Goal: Task Accomplishment & Management: Use online tool/utility

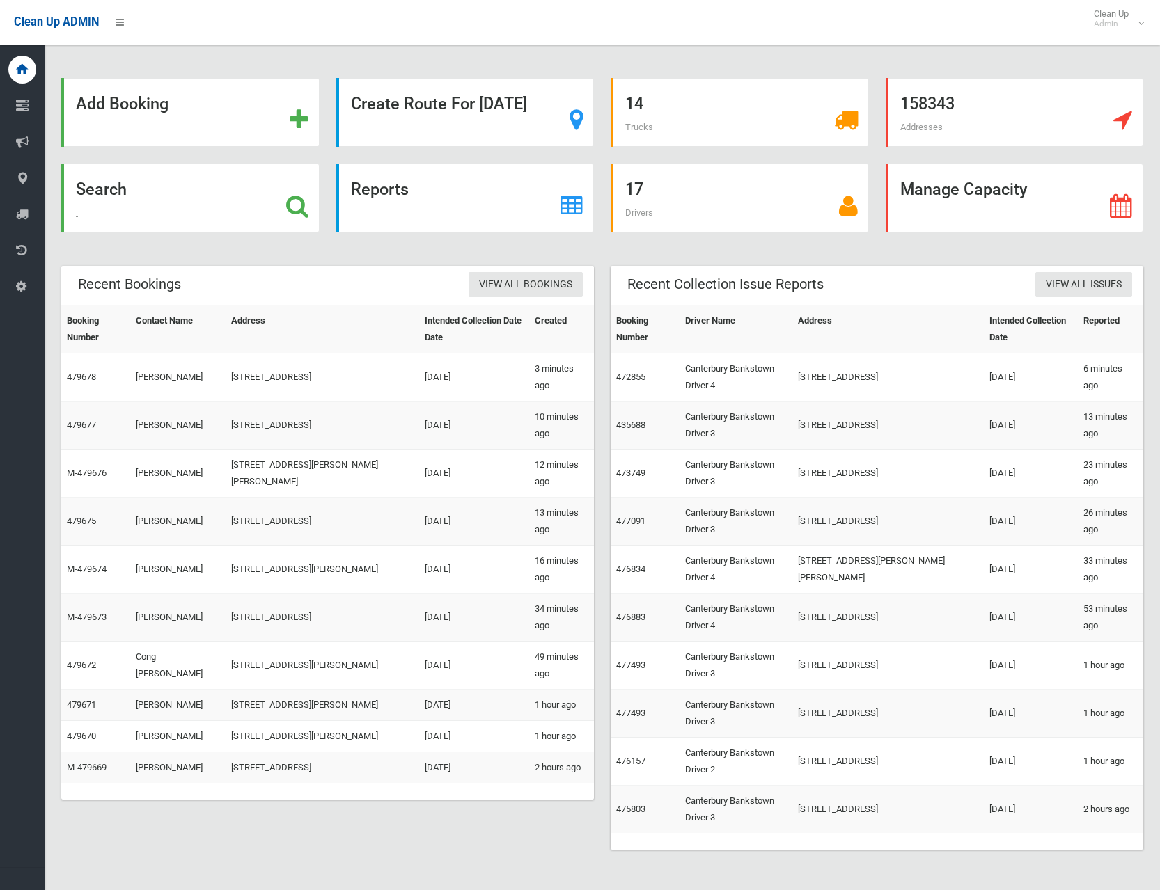
click at [106, 189] on strong "Search" at bounding box center [101, 189] width 51 height 19
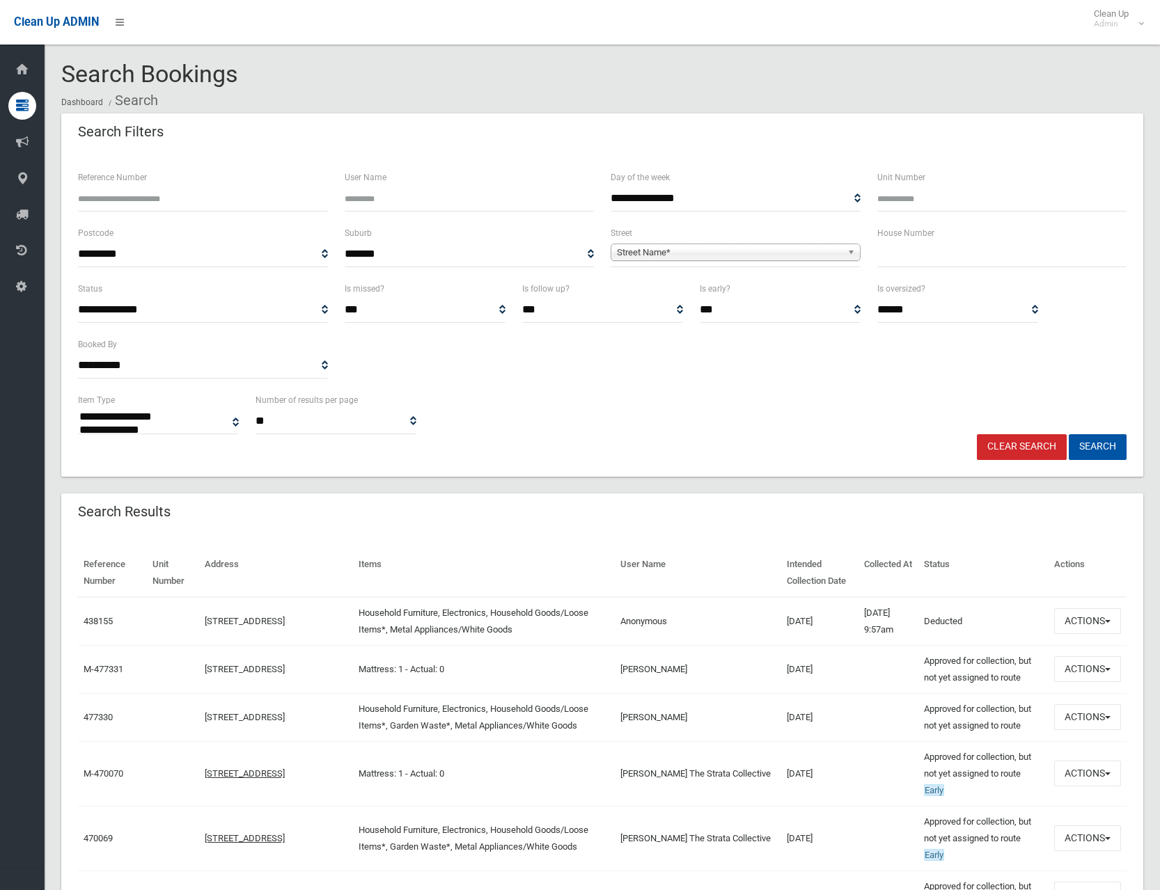
select select
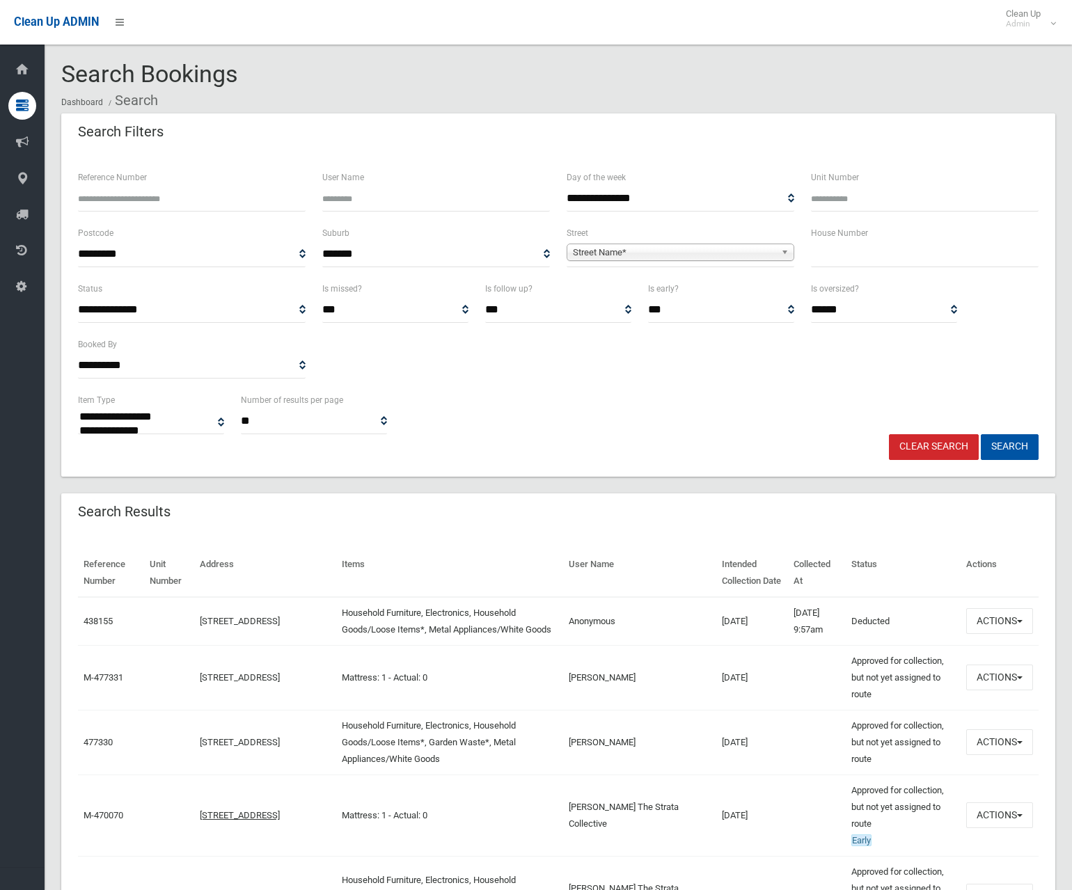
click at [850, 250] on input "text" at bounding box center [925, 255] width 228 height 26
type input "**"
click at [680, 261] on div "Street Name*" at bounding box center [681, 252] width 228 height 17
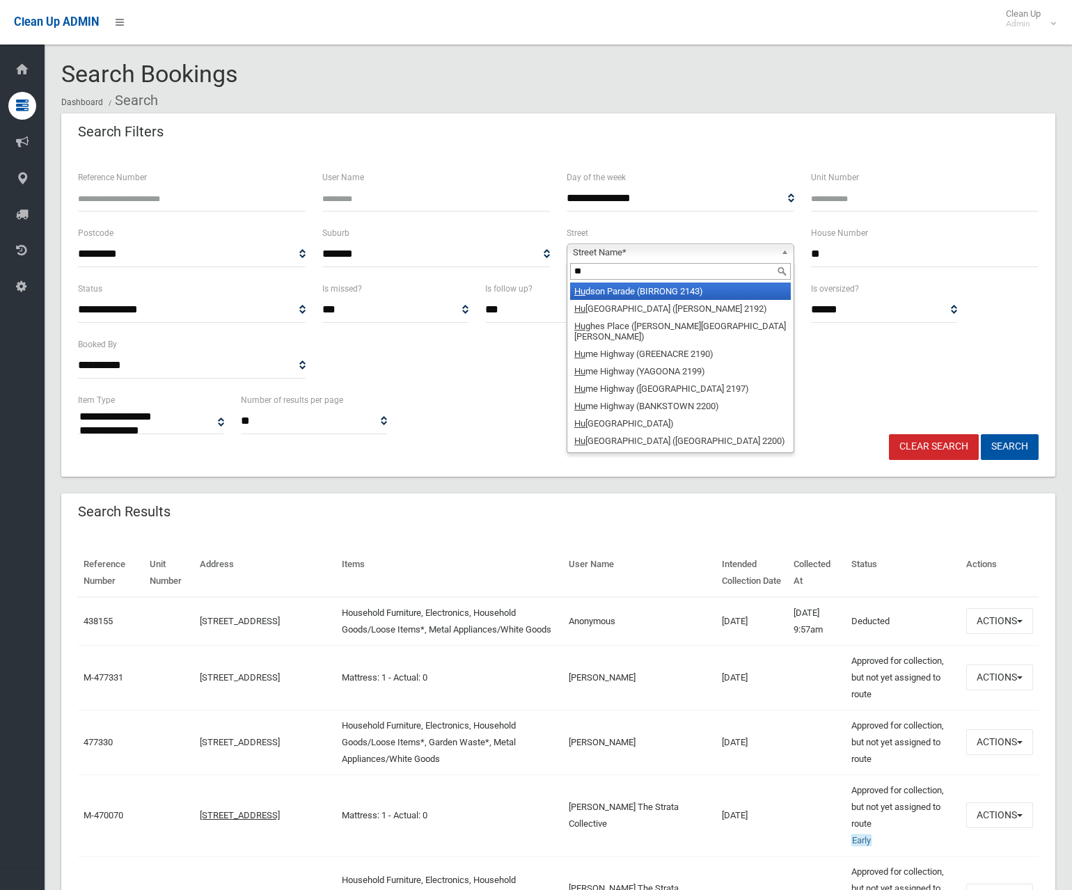
type input "*"
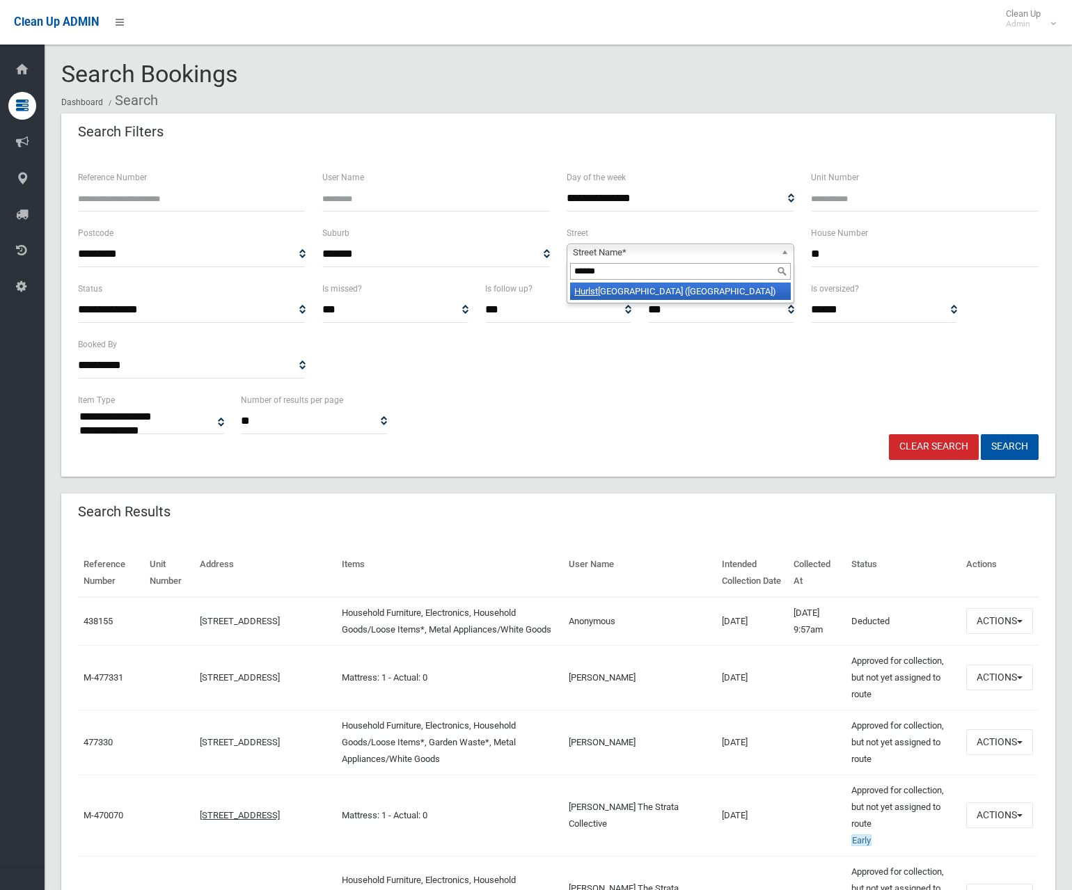
type input "******"
click at [640, 290] on li "[GEOGRAPHIC_DATA] ([GEOGRAPHIC_DATA])" at bounding box center [680, 291] width 221 height 17
click at [1018, 445] on button "Search" at bounding box center [1010, 447] width 58 height 26
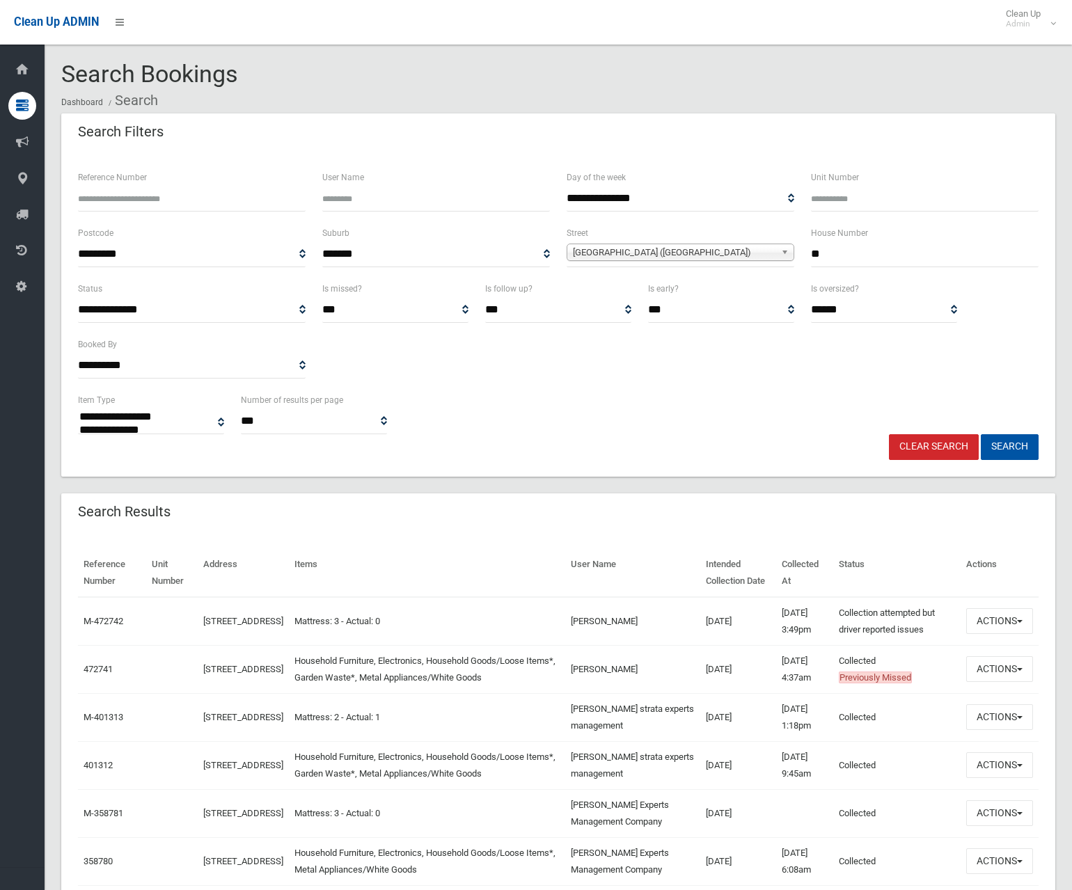
select select
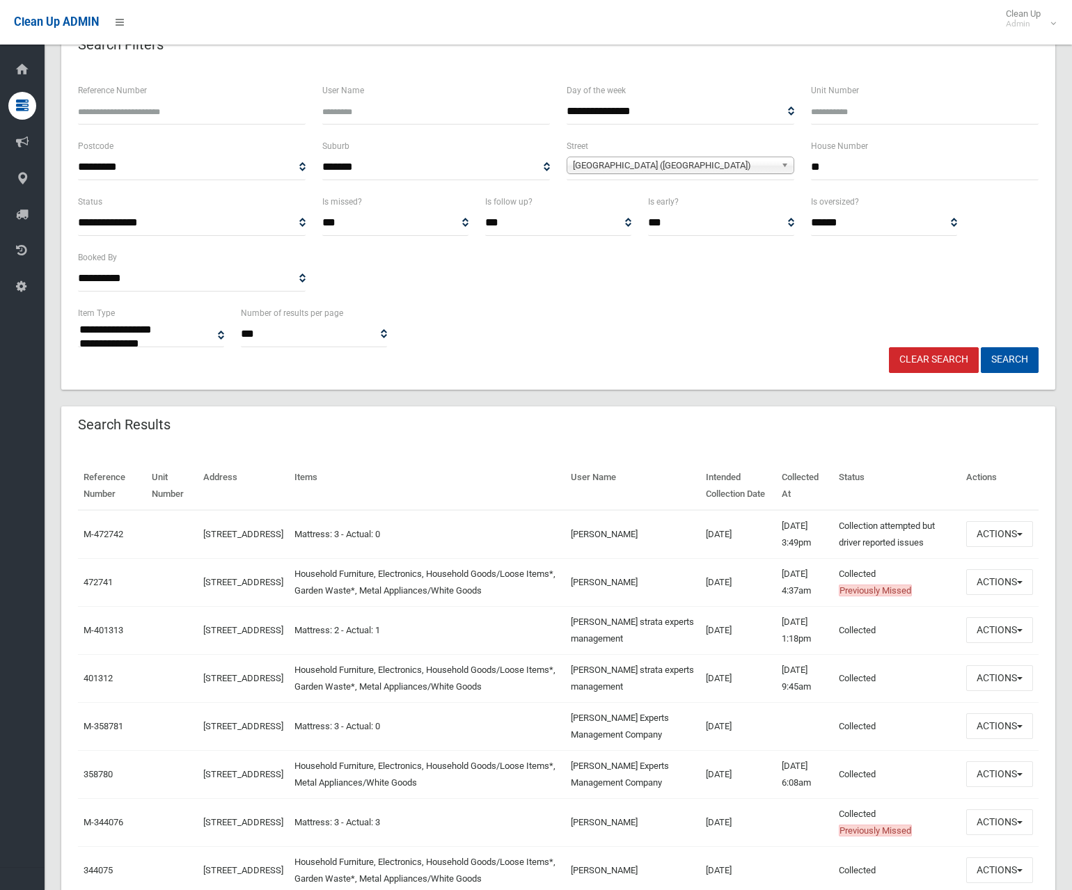
scroll to position [209, 0]
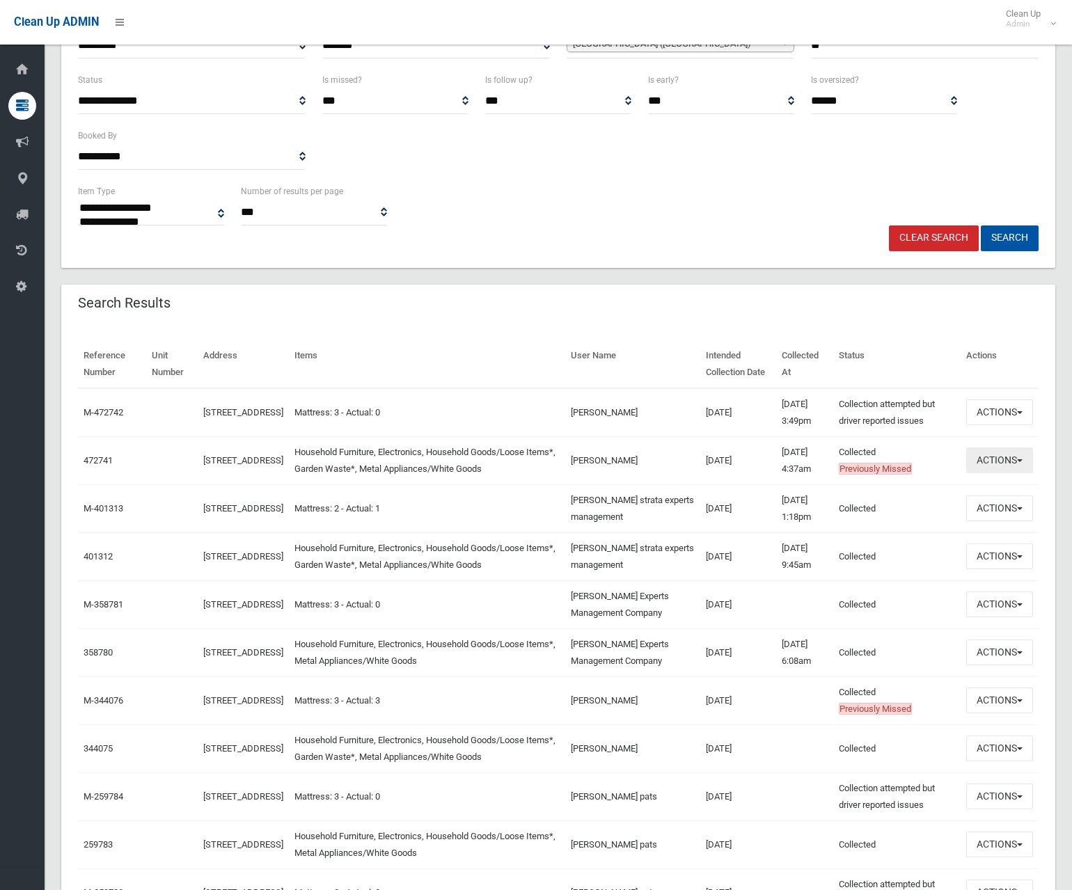
click at [992, 473] on button "Actions" at bounding box center [999, 461] width 67 height 26
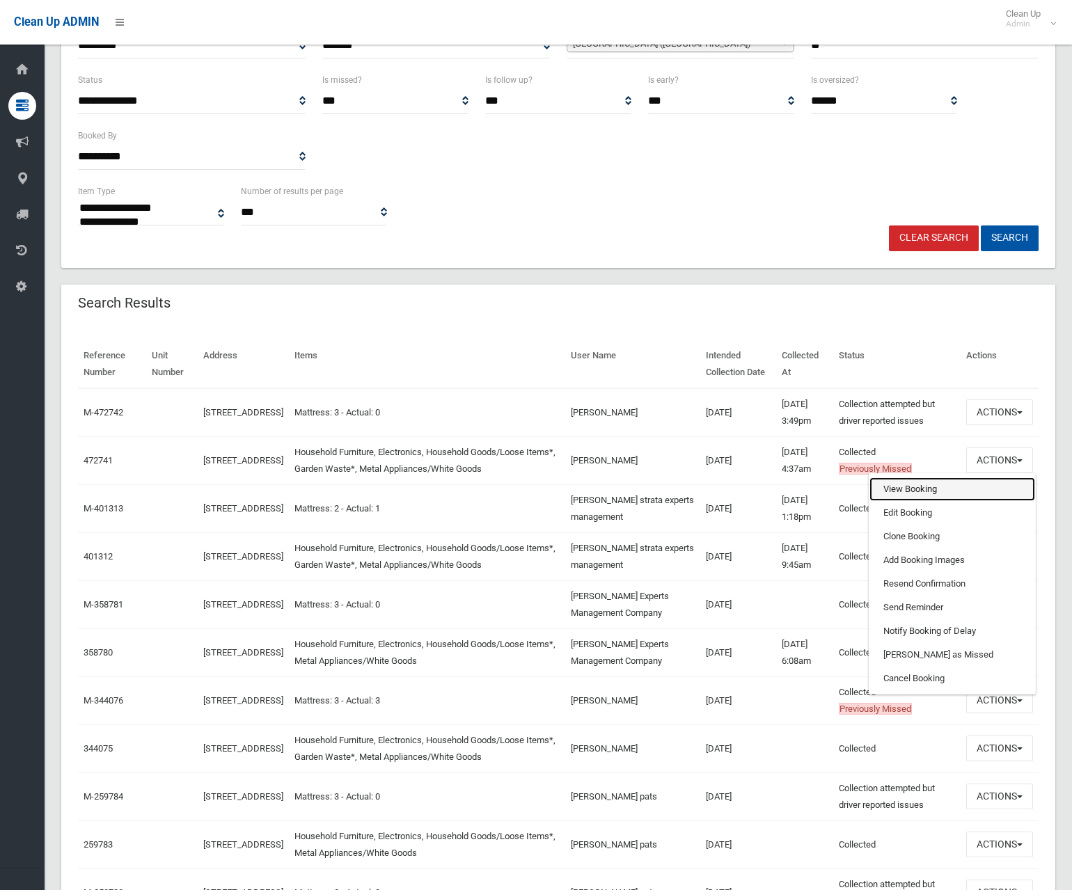
click at [917, 501] on link "View Booking" at bounding box center [952, 489] width 166 height 24
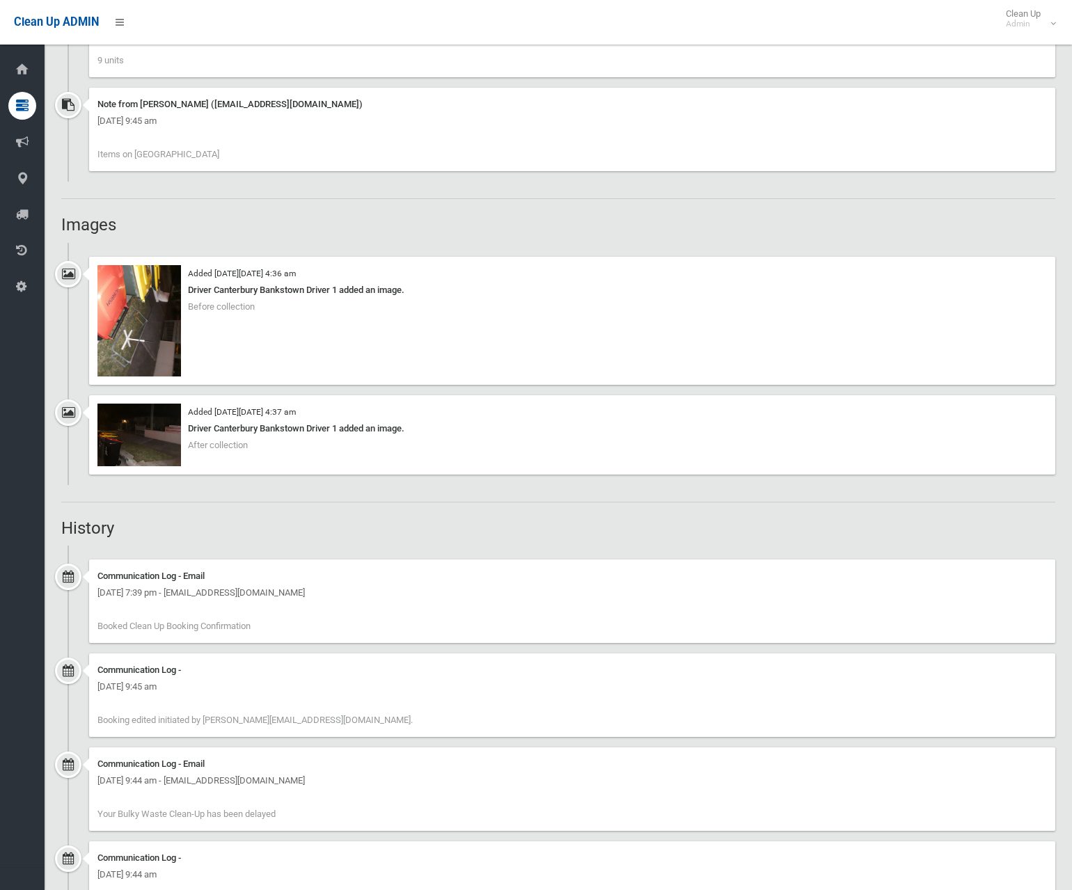
scroll to position [1044, 0]
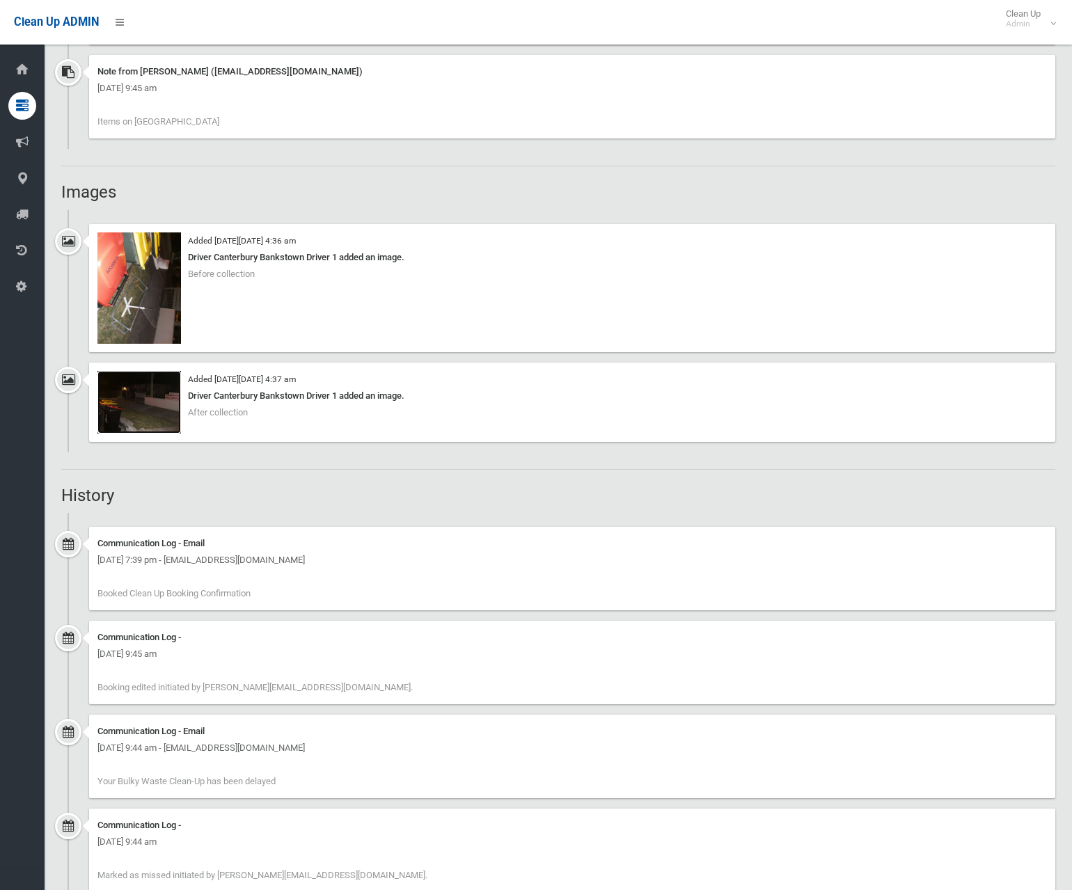
click at [148, 390] on img at bounding box center [139, 402] width 84 height 63
click at [145, 303] on img at bounding box center [139, 287] width 84 height 111
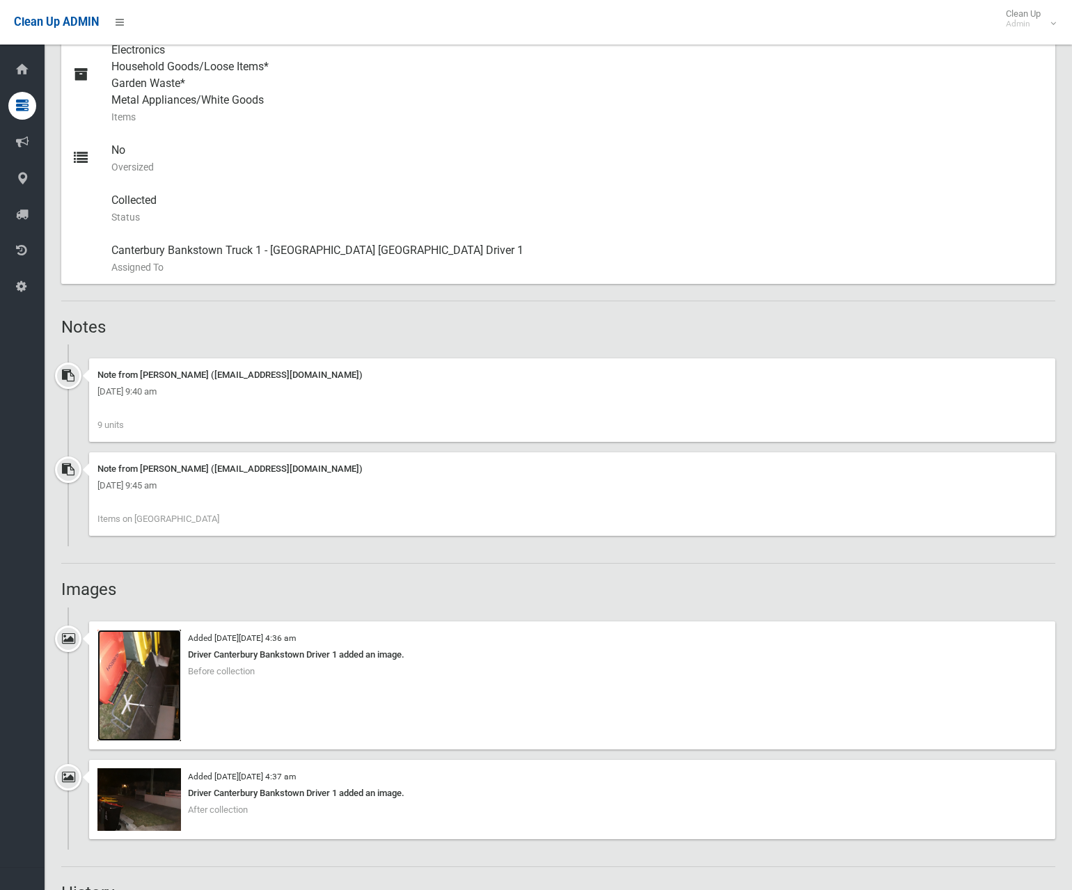
scroll to position [835, 0]
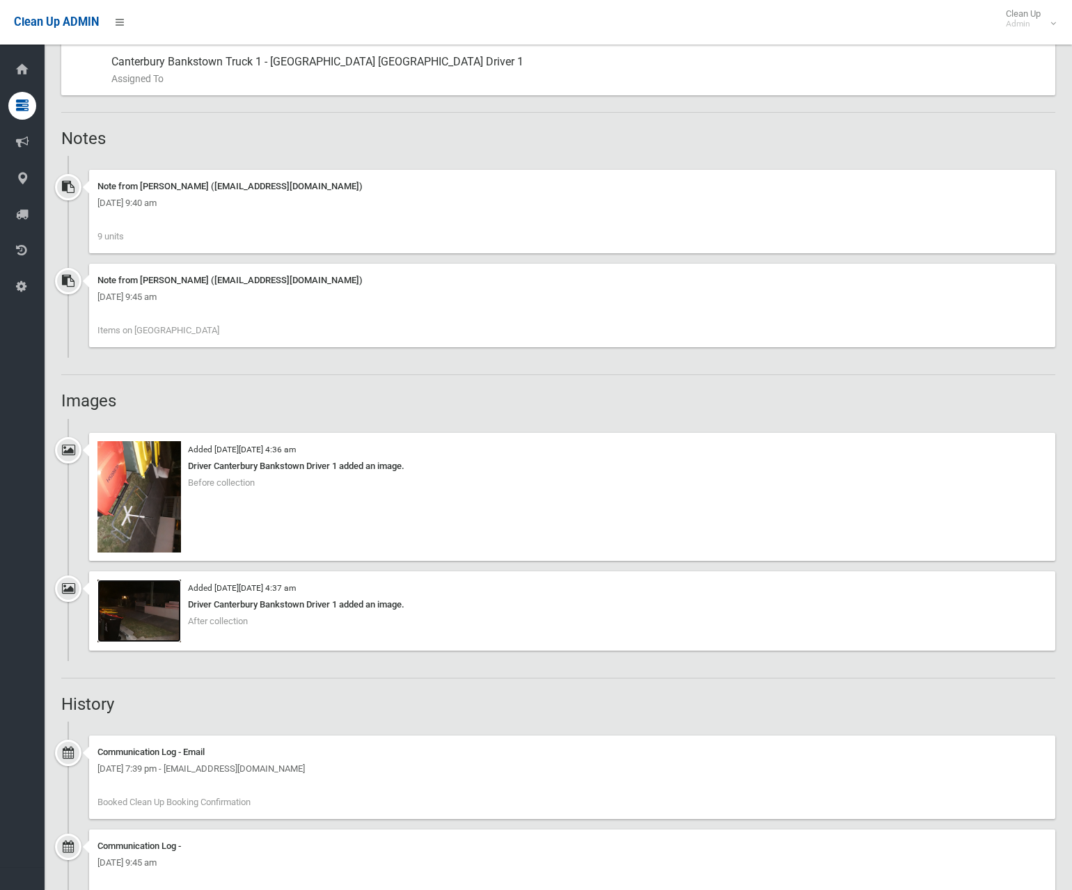
click at [139, 615] on img at bounding box center [139, 611] width 84 height 63
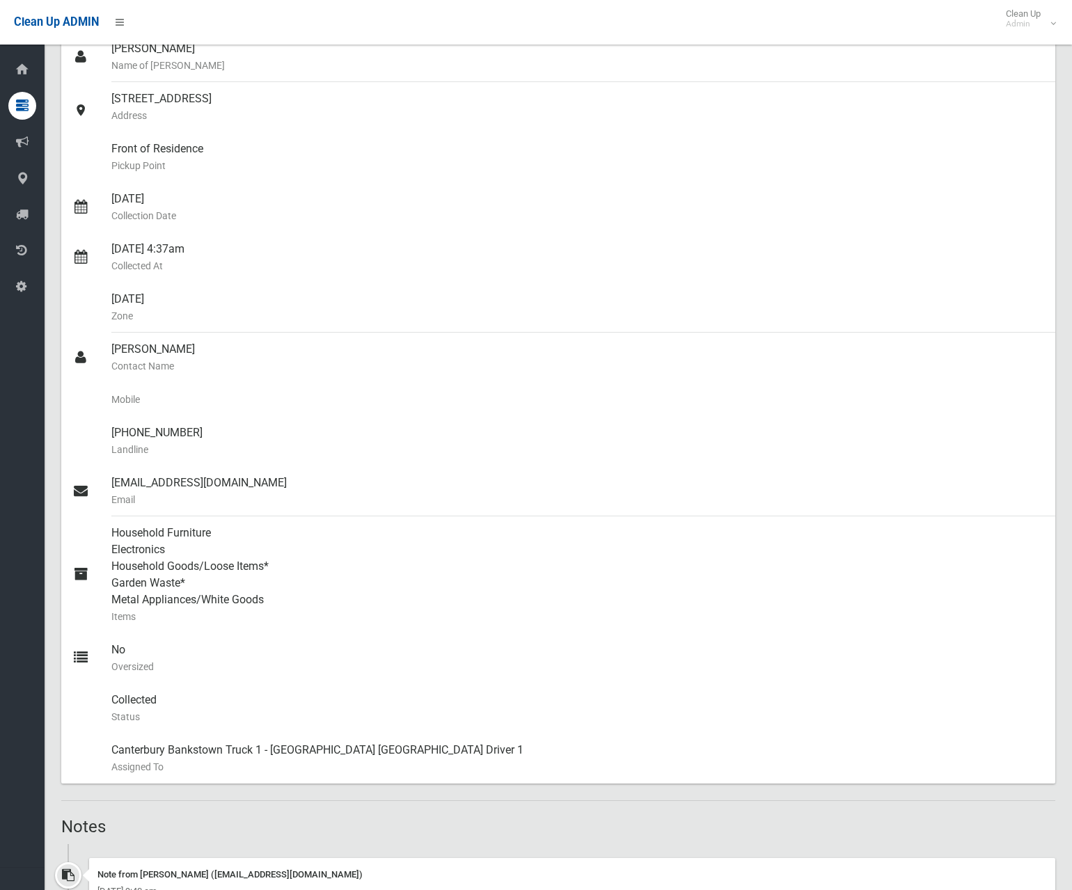
scroll to position [418, 0]
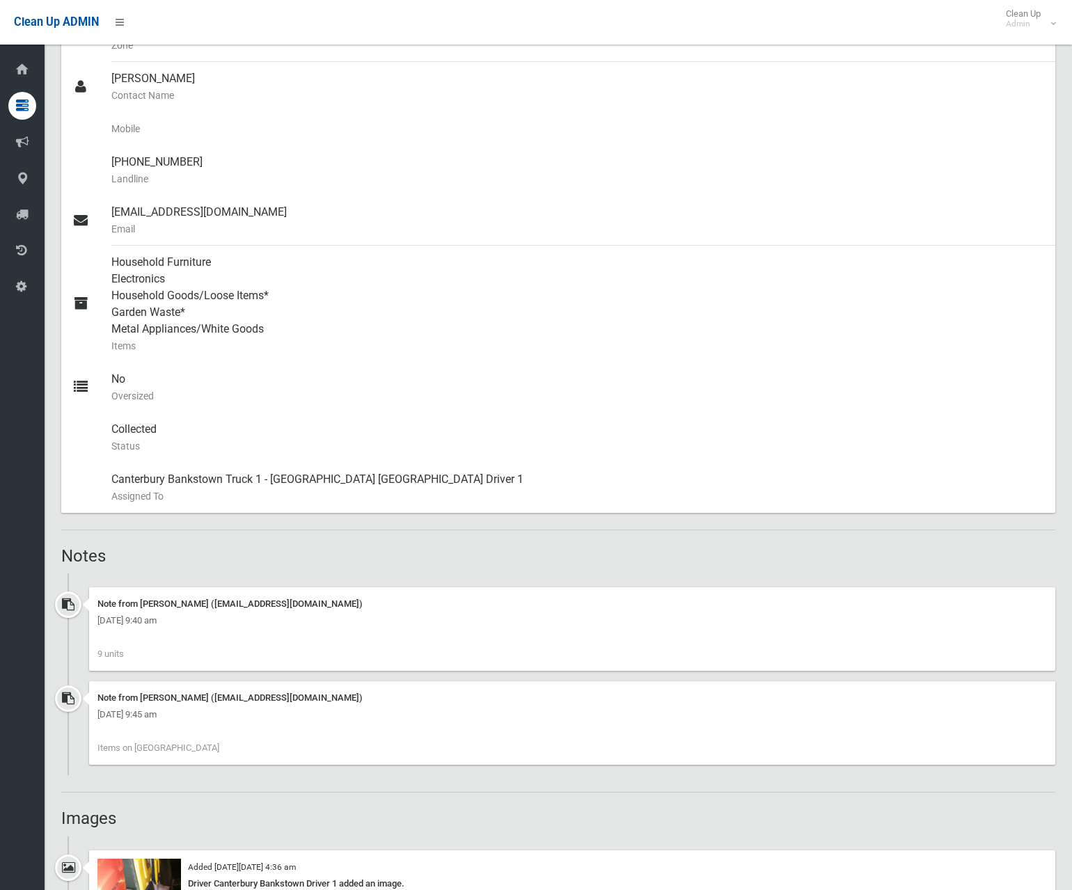
click at [180, 694] on div "Note from Latifah Zreika (latifah.zreika@cbcity.nsw.gov.au)" at bounding box center [571, 698] width 949 height 17
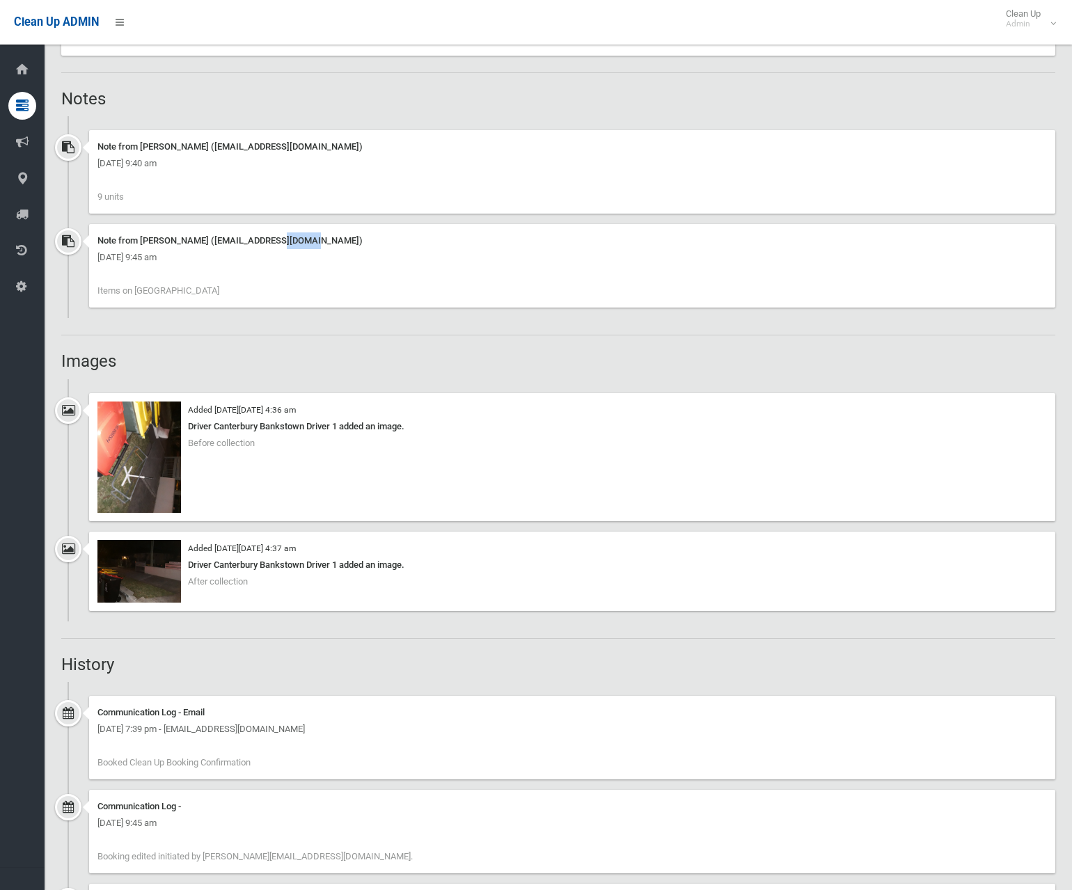
scroll to position [852, 0]
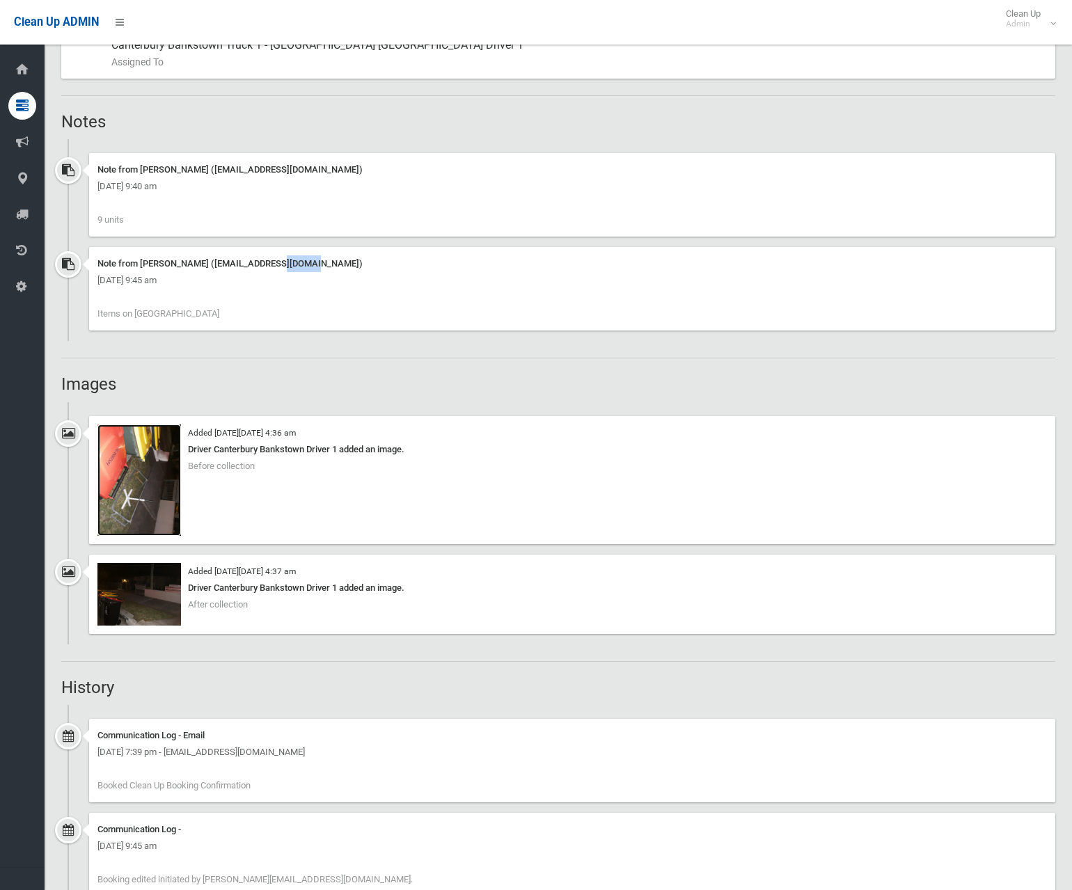
click at [141, 489] on img at bounding box center [139, 480] width 84 height 111
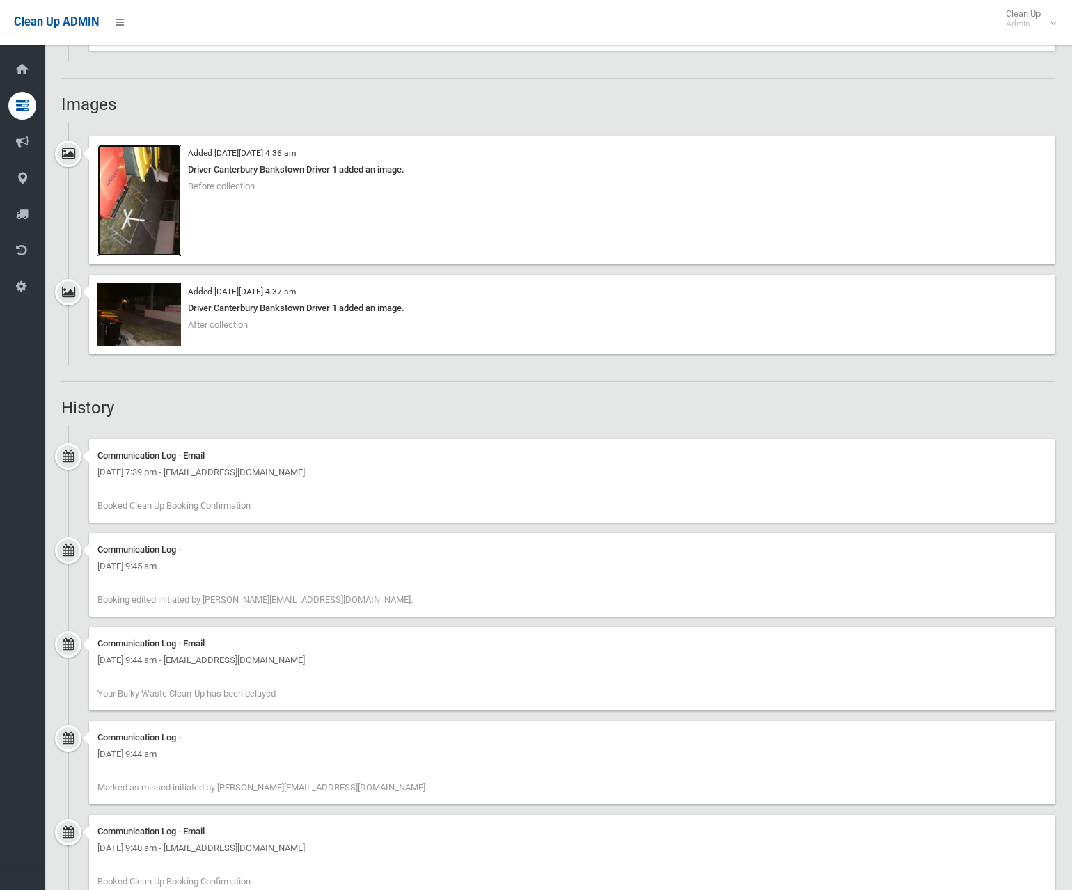
scroll to position [1269, 0]
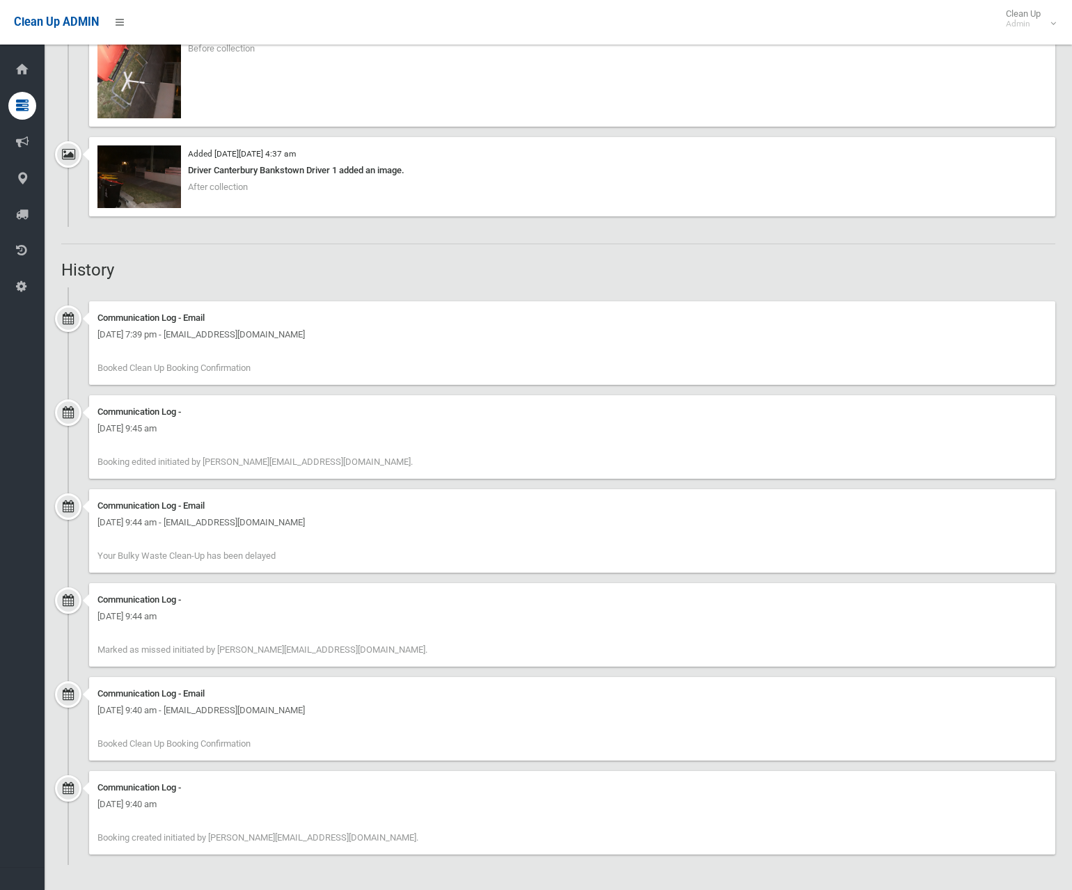
drag, startPoint x: 288, startPoint y: 555, endPoint x: 167, endPoint y: 544, distance: 121.7
click at [167, 544] on div "Communication Log - Email Wednesday 9th July 2025 - 9:44 am - info@strataexpert…" at bounding box center [572, 531] width 966 height 84
drag, startPoint x: 167, startPoint y: 544, endPoint x: 182, endPoint y: 572, distance: 32.1
click at [182, 572] on div "Communication Log - Email Wednesday 9th July 2025 - 9:44 am - info@strataexpert…" at bounding box center [572, 531] width 966 height 84
click at [203, 564] on div "Communication Log - Email Wednesday 9th July 2025 - 9:44 am - info@strataexpert…" at bounding box center [572, 531] width 966 height 84
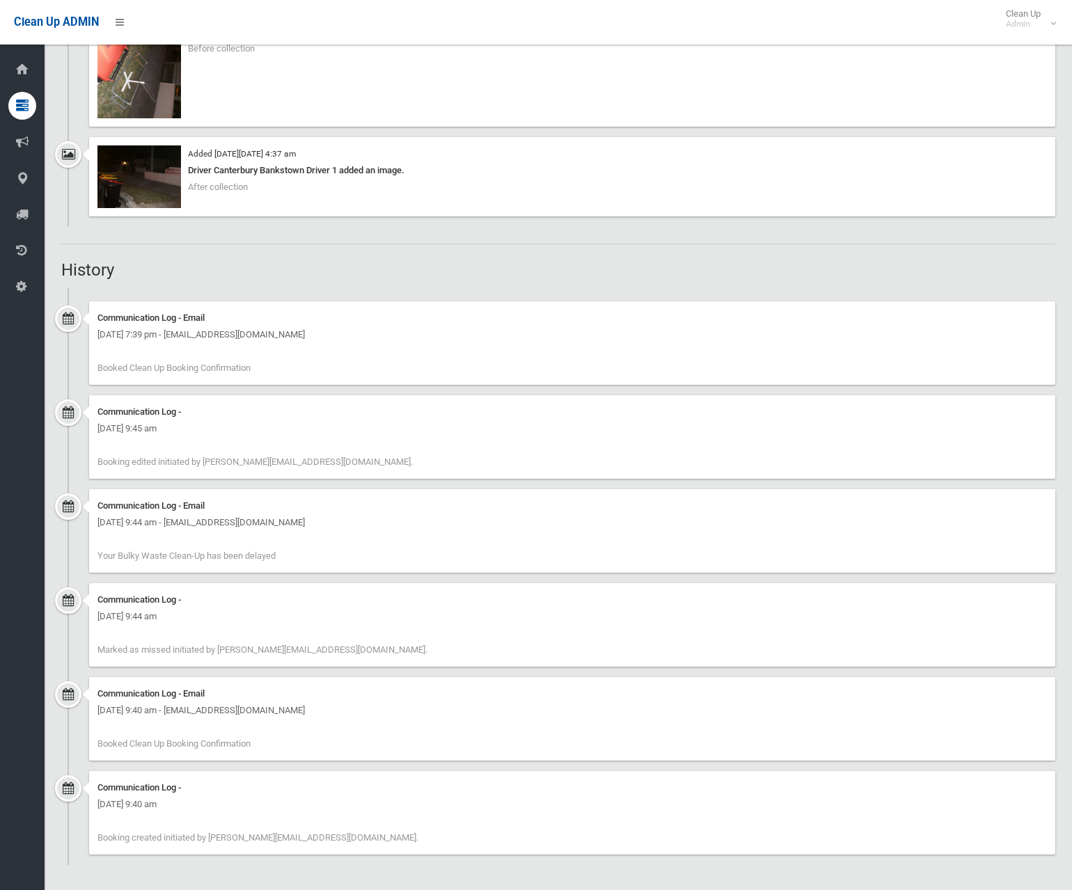
drag, startPoint x: 306, startPoint y: 557, endPoint x: 97, endPoint y: 567, distance: 208.4
click at [97, 567] on div "Communication Log - Email Wednesday 9th July 2025 - 9:44 am - info@strataexpert…" at bounding box center [572, 531] width 966 height 84
drag, startPoint x: 97, startPoint y: 567, endPoint x: 135, endPoint y: 583, distance: 40.6
click at [135, 583] on div "Communication Log - Email Wednesday 9th July 2025 - 9:44 am - info@strataexpert…" at bounding box center [558, 536] width 994 height 94
drag, startPoint x: 286, startPoint y: 556, endPoint x: 98, endPoint y: 551, distance: 188.0
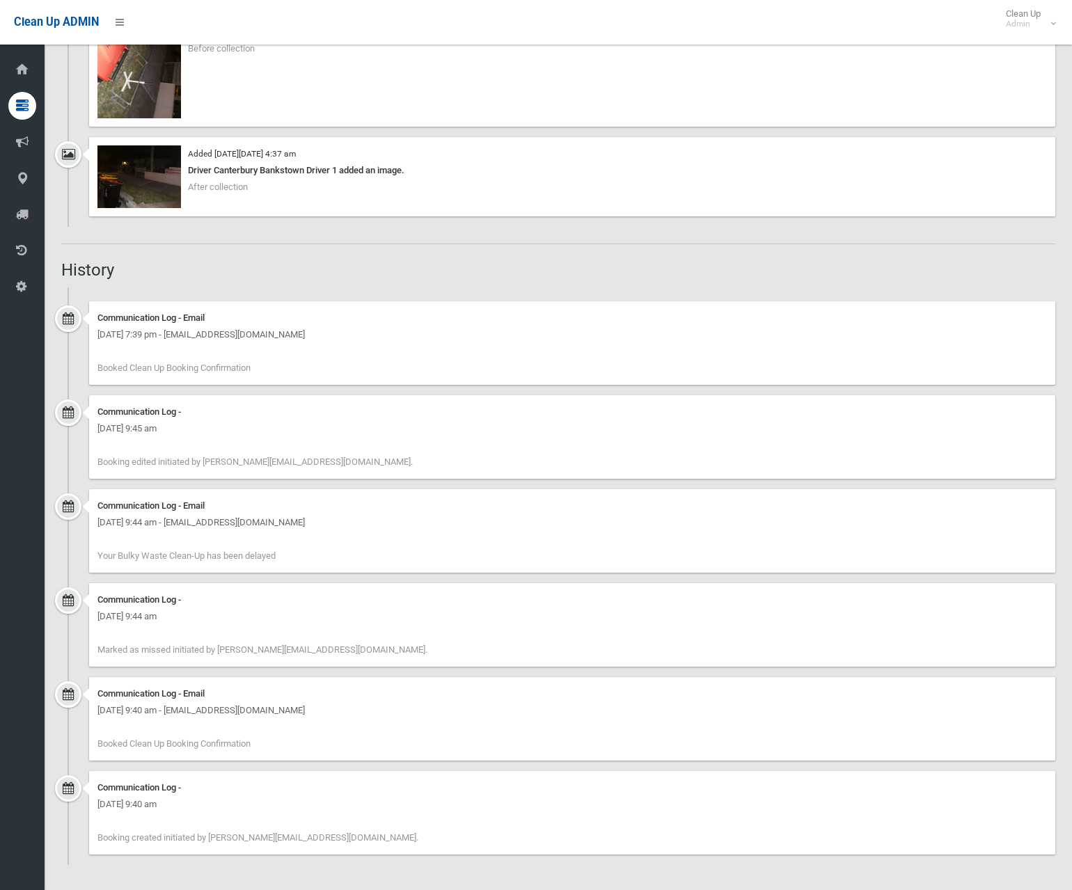
click at [98, 551] on div "Communication Log - Email Wednesday 9th July 2025 - 9:44 am - info@strataexpert…" at bounding box center [572, 531] width 966 height 84
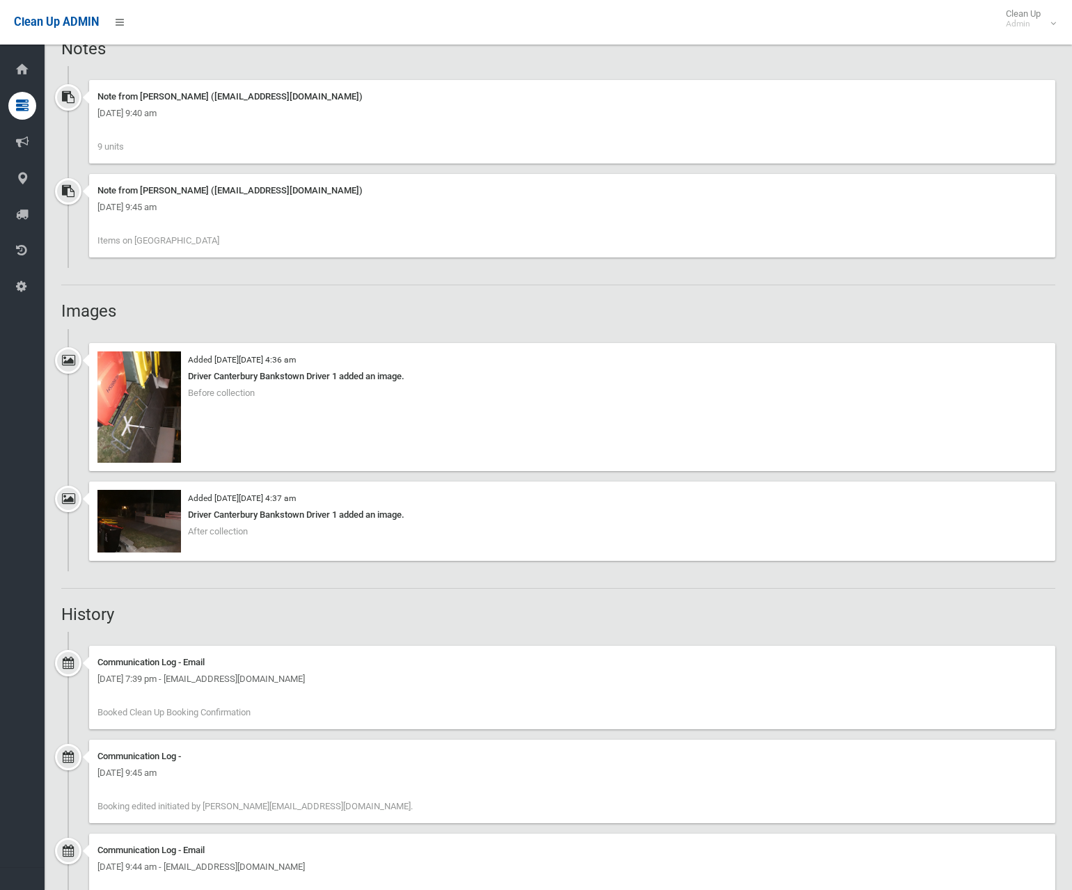
scroll to position [921, 0]
